Goal: Check status: Check status

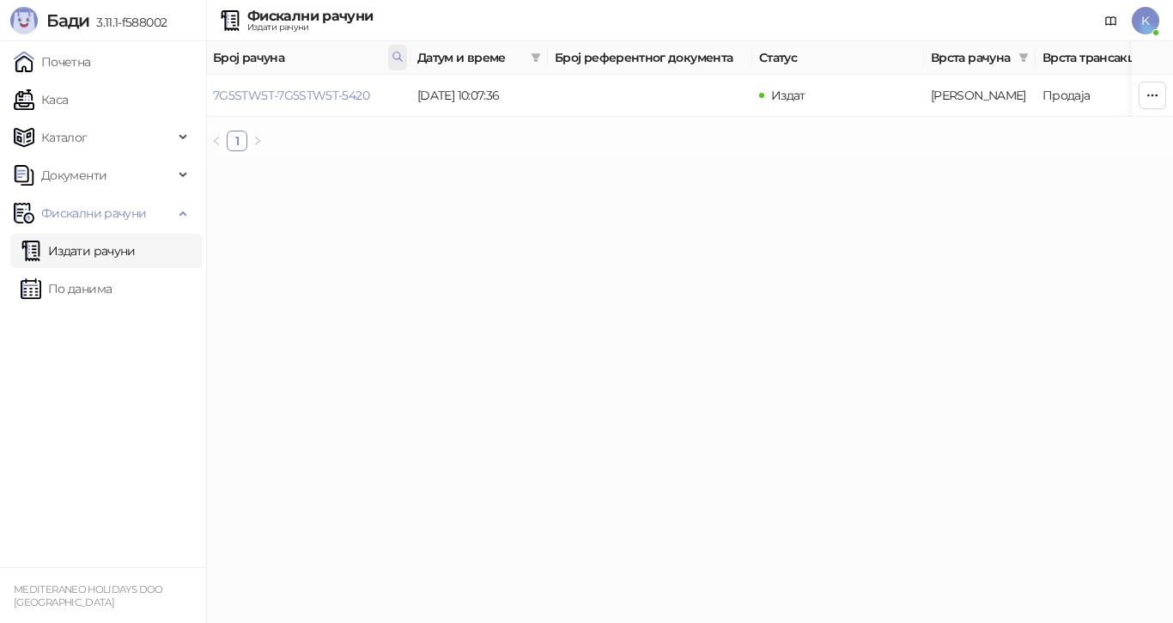
click at [394, 55] on icon at bounding box center [398, 57] width 12 height 12
drag, startPoint x: 304, startPoint y: 95, endPoint x: 178, endPoint y: 103, distance: 126.5
click at [178, 103] on body "[PERSON_NAME] 3.11.1-f588002 Почетна Каса Каталог Документи Фискални рачуни Изд…" at bounding box center [586, 82] width 1173 height 165
type input "****"
click at [367, 133] on button "У реду" at bounding box center [373, 132] width 53 height 21
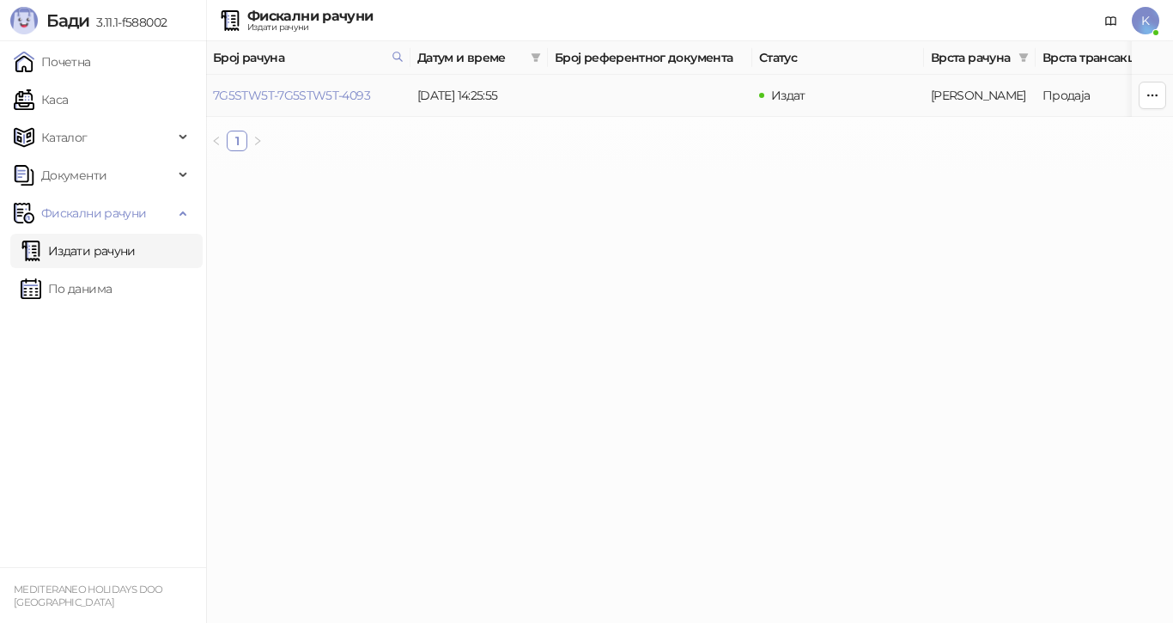
click at [442, 95] on td "[DATE] 14:25:55" at bounding box center [479, 96] width 137 height 42
click at [600, 165] on html "[PERSON_NAME] 3.11.1-f588002 Почетна Каса Каталог Документи Фискални рачуни Изд…" at bounding box center [586, 82] width 1173 height 165
click at [330, 95] on link "7G5STW5T-7G5STW5T-4093" at bounding box center [291, 95] width 157 height 15
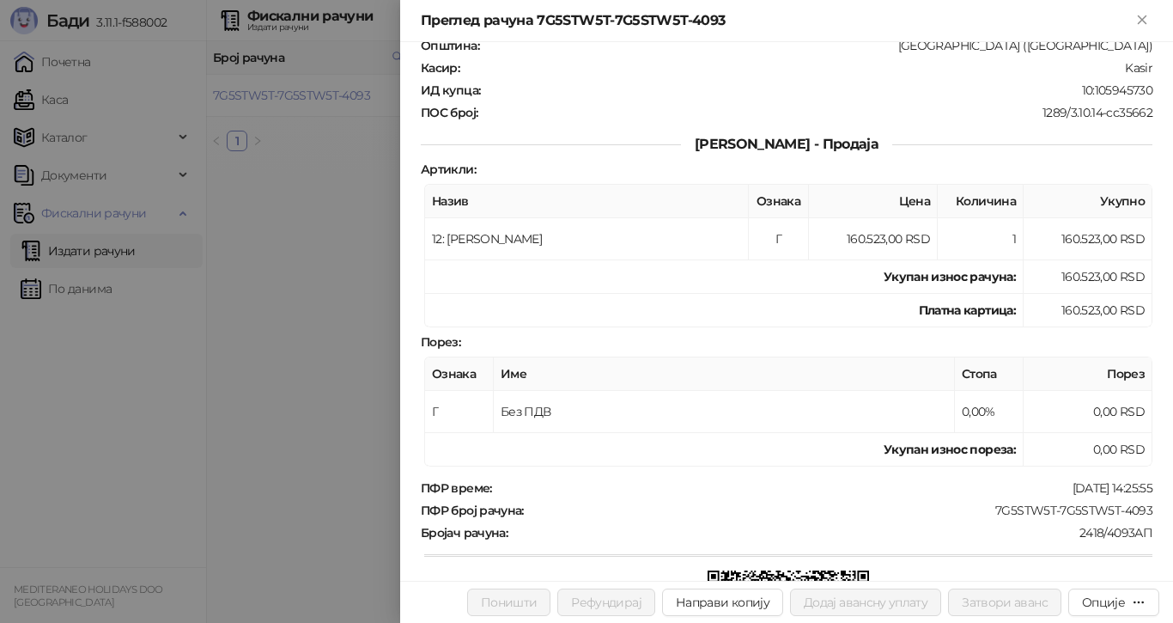
scroll to position [56, 0]
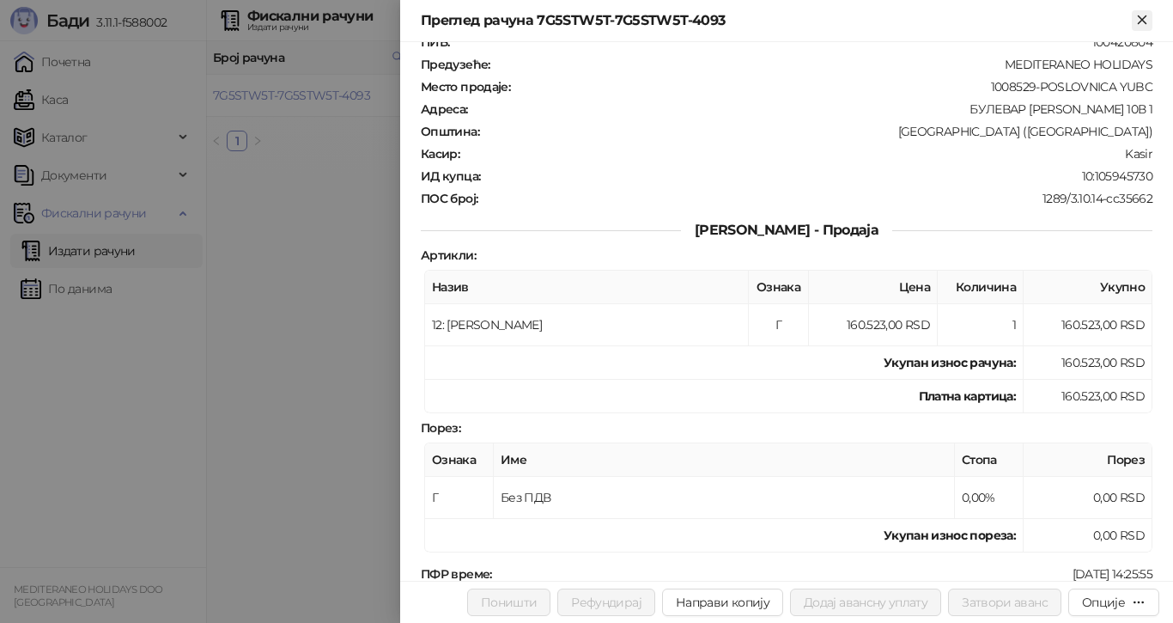
click at [1141, 17] on icon "Close" at bounding box center [1142, 19] width 8 height 8
